Goal: Transaction & Acquisition: Purchase product/service

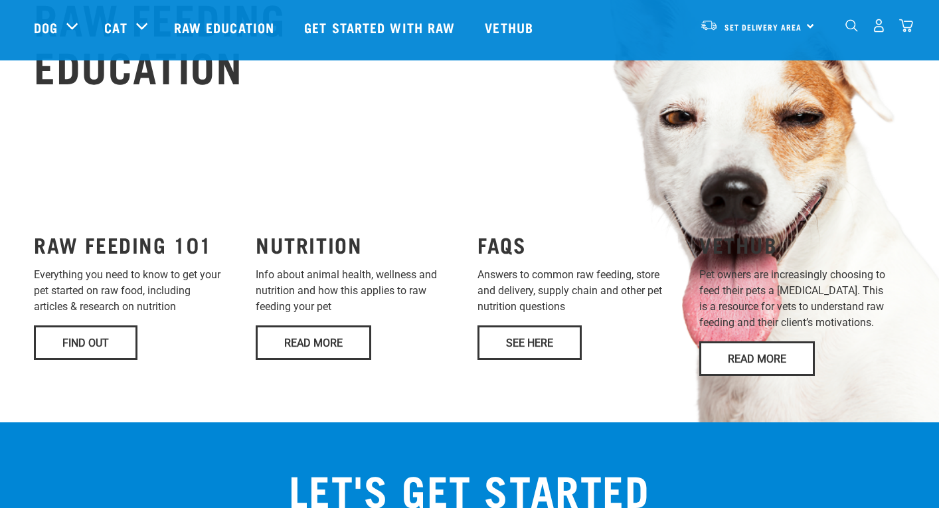
scroll to position [996, 0]
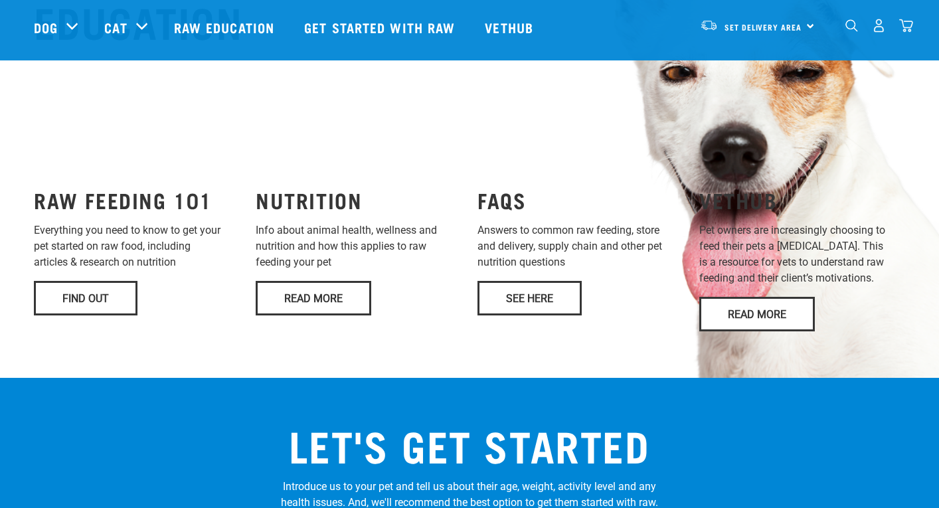
click at [114, 222] on p "Everything you need to know to get your pet started on raw food, including arti…" at bounding box center [137, 246] width 206 height 48
click at [336, 281] on link "Read More" at bounding box center [314, 298] width 116 height 35
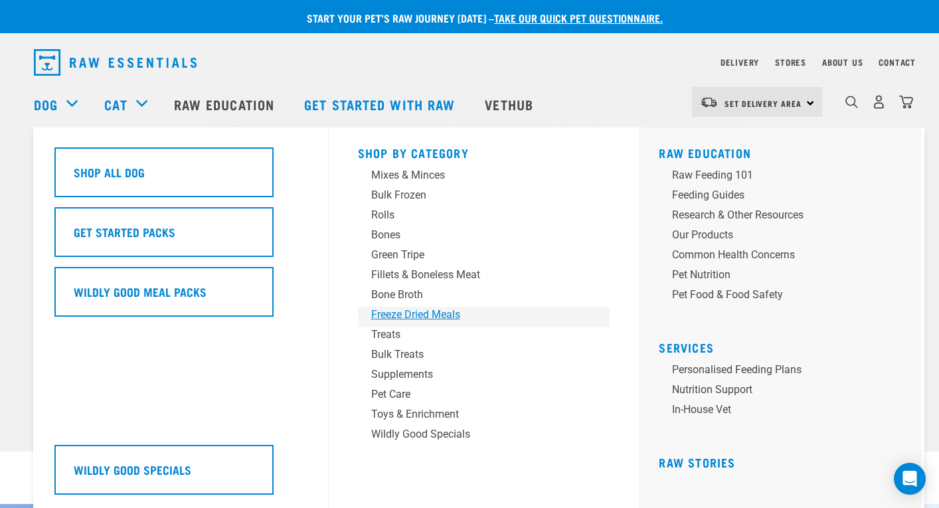
click at [404, 312] on div "Freeze Dried Meals" at bounding box center [474, 315] width 207 height 16
